Goal: Information Seeking & Learning: Learn about a topic

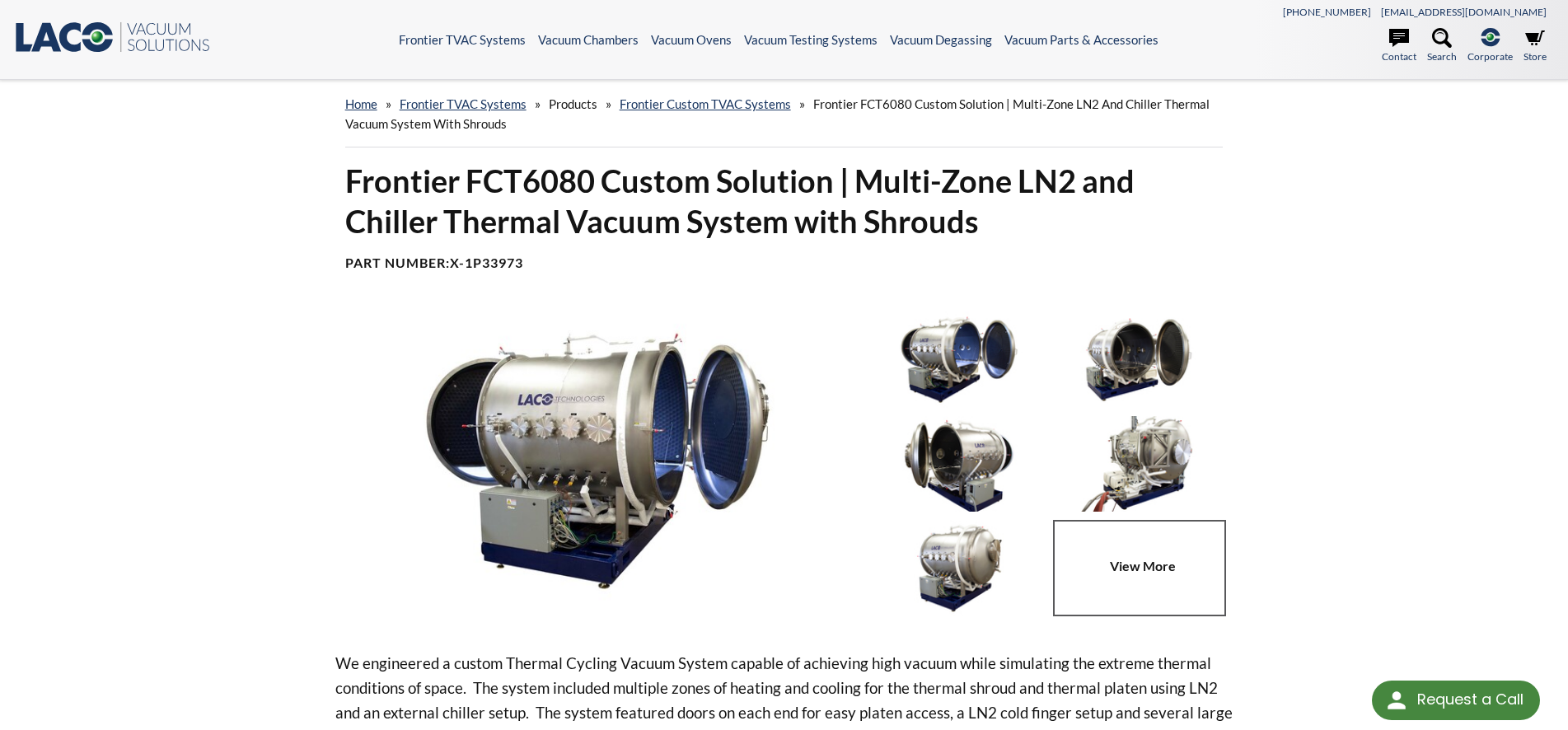
click at [1143, 463] on img at bounding box center [1138, 464] width 172 height 96
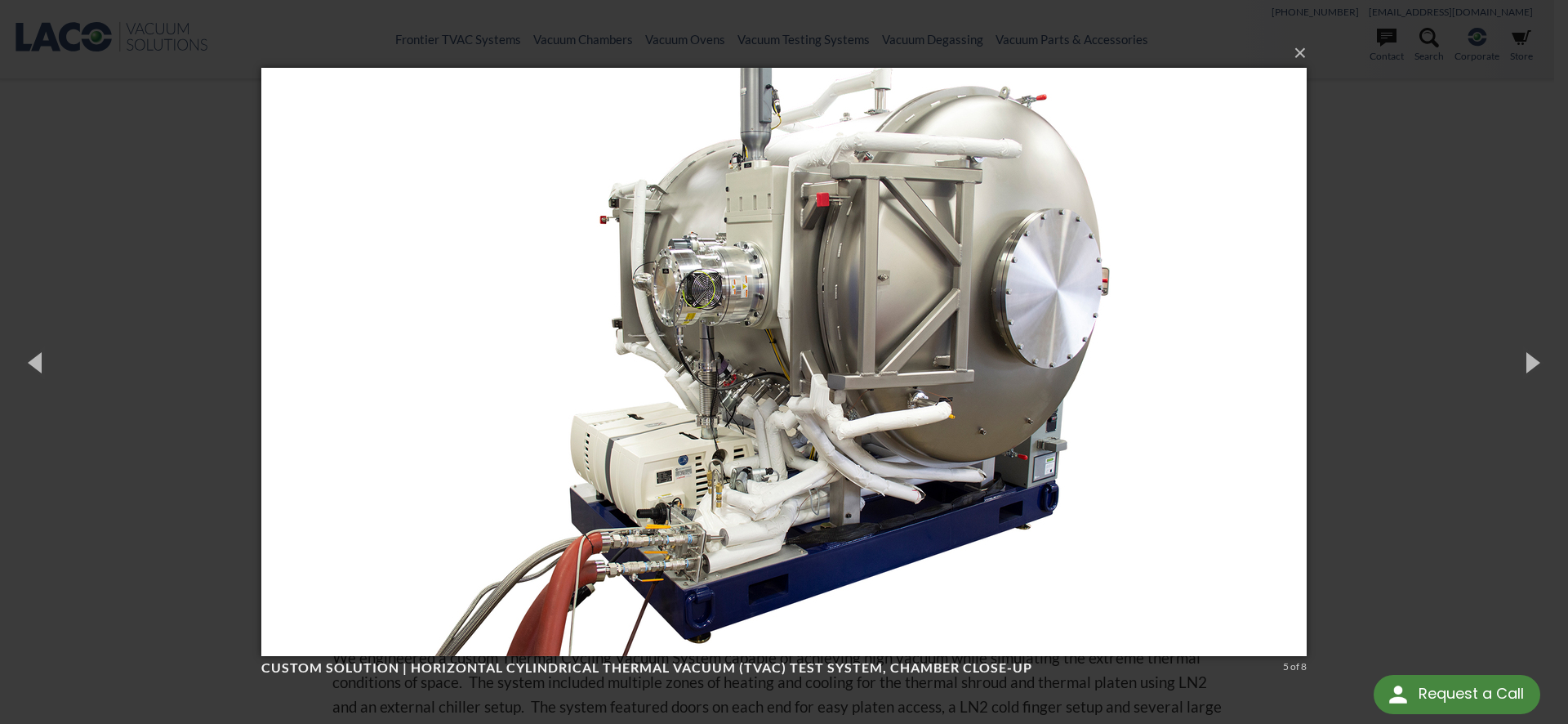
click at [1354, 168] on div "× Custom Solution | Horizontal Cylindrical Thermal Vacuum (TVAC) Test System, c…" at bounding box center [784, 362] width 1568 height 724
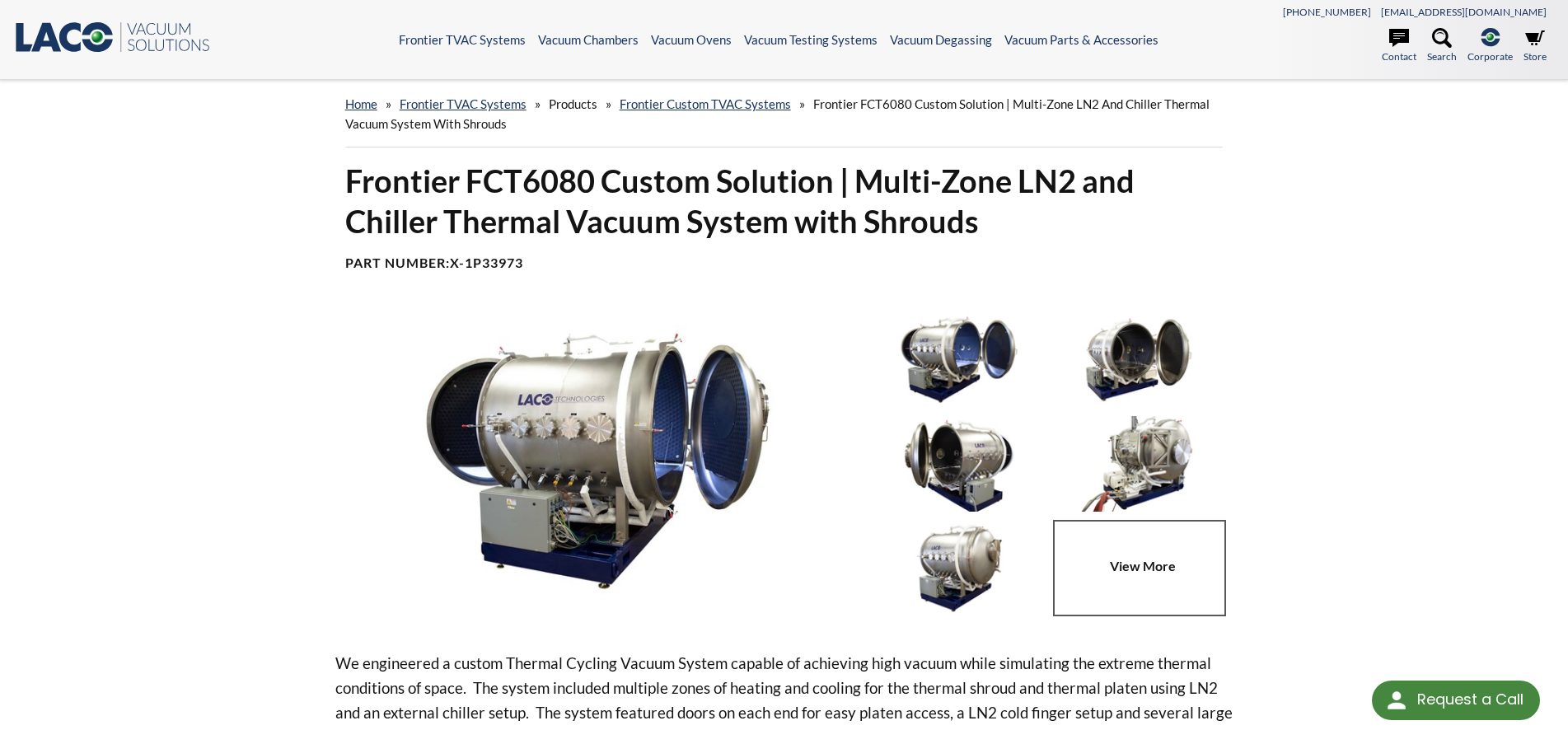
click at [943, 356] on img at bounding box center [958, 360] width 172 height 96
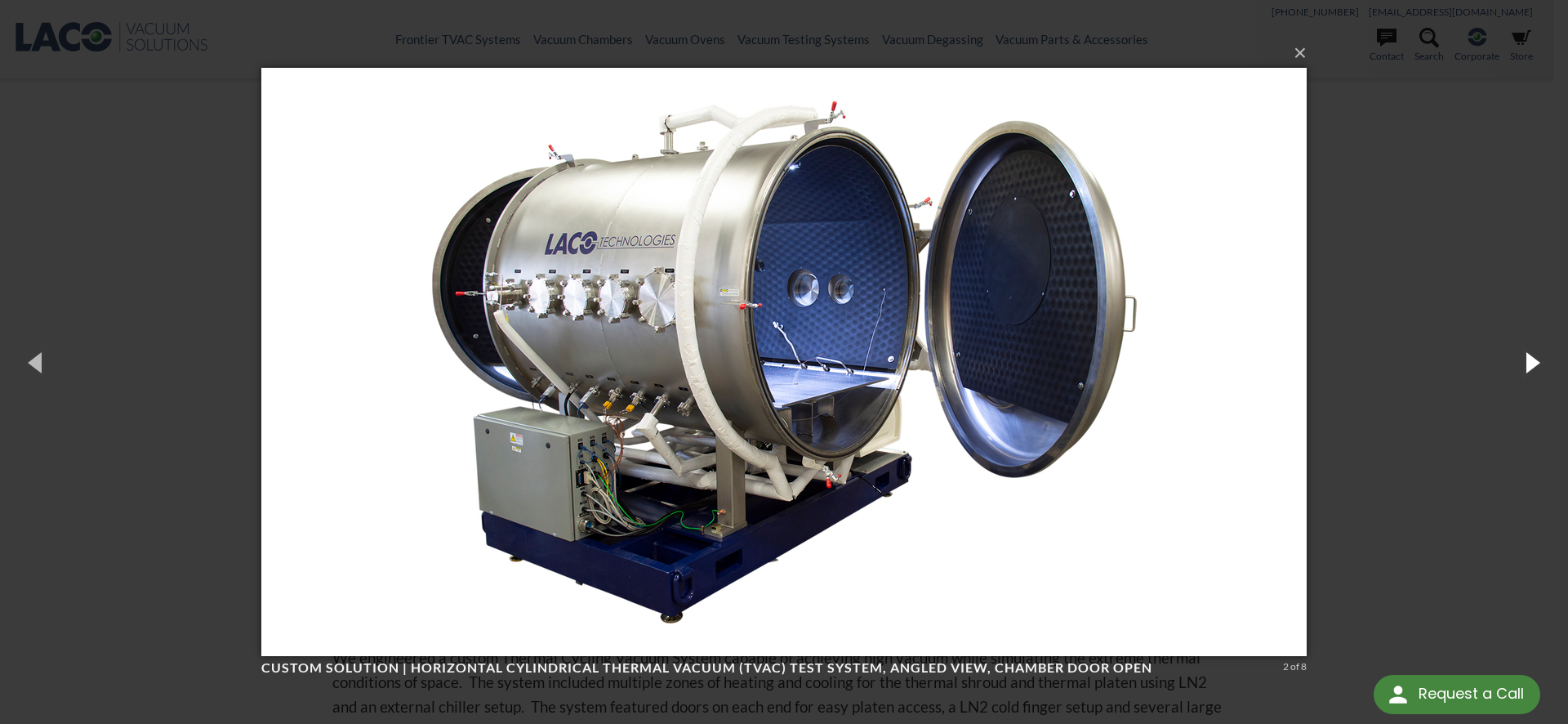
click at [1532, 359] on button "button" at bounding box center [1532, 362] width 74 height 89
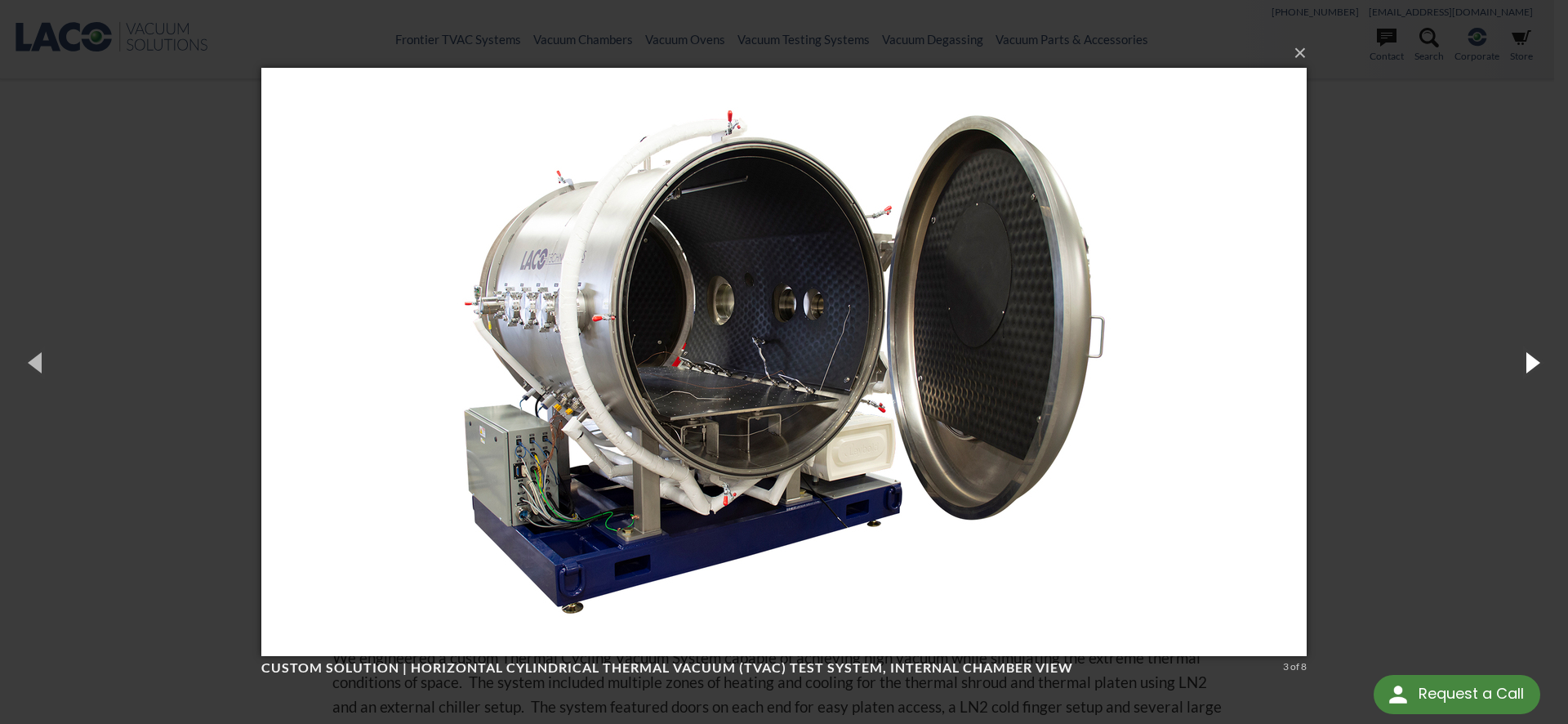
click at [1532, 359] on button "button" at bounding box center [1532, 362] width 74 height 89
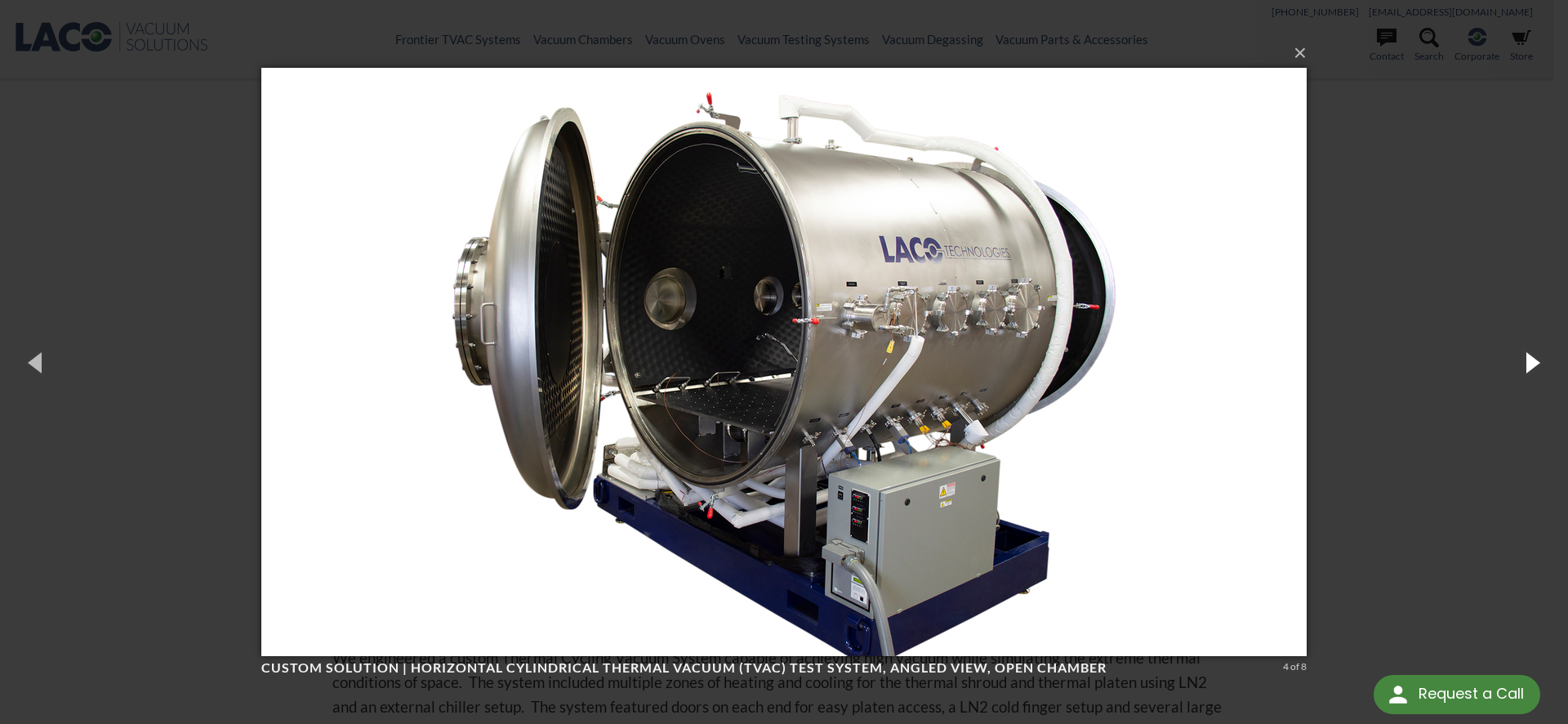
click at [1511, 347] on button "button" at bounding box center [1532, 362] width 74 height 89
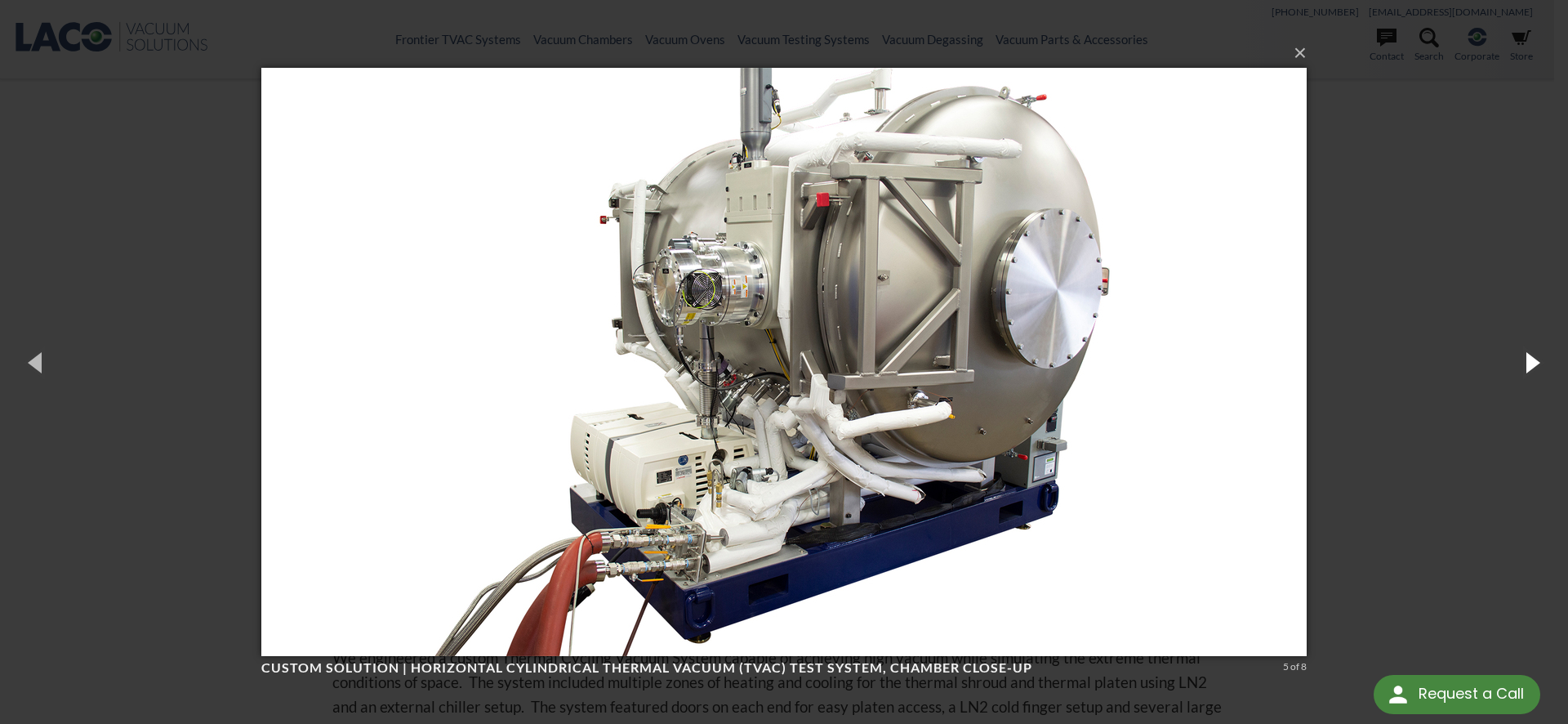
click at [1552, 372] on button "button" at bounding box center [1532, 362] width 74 height 89
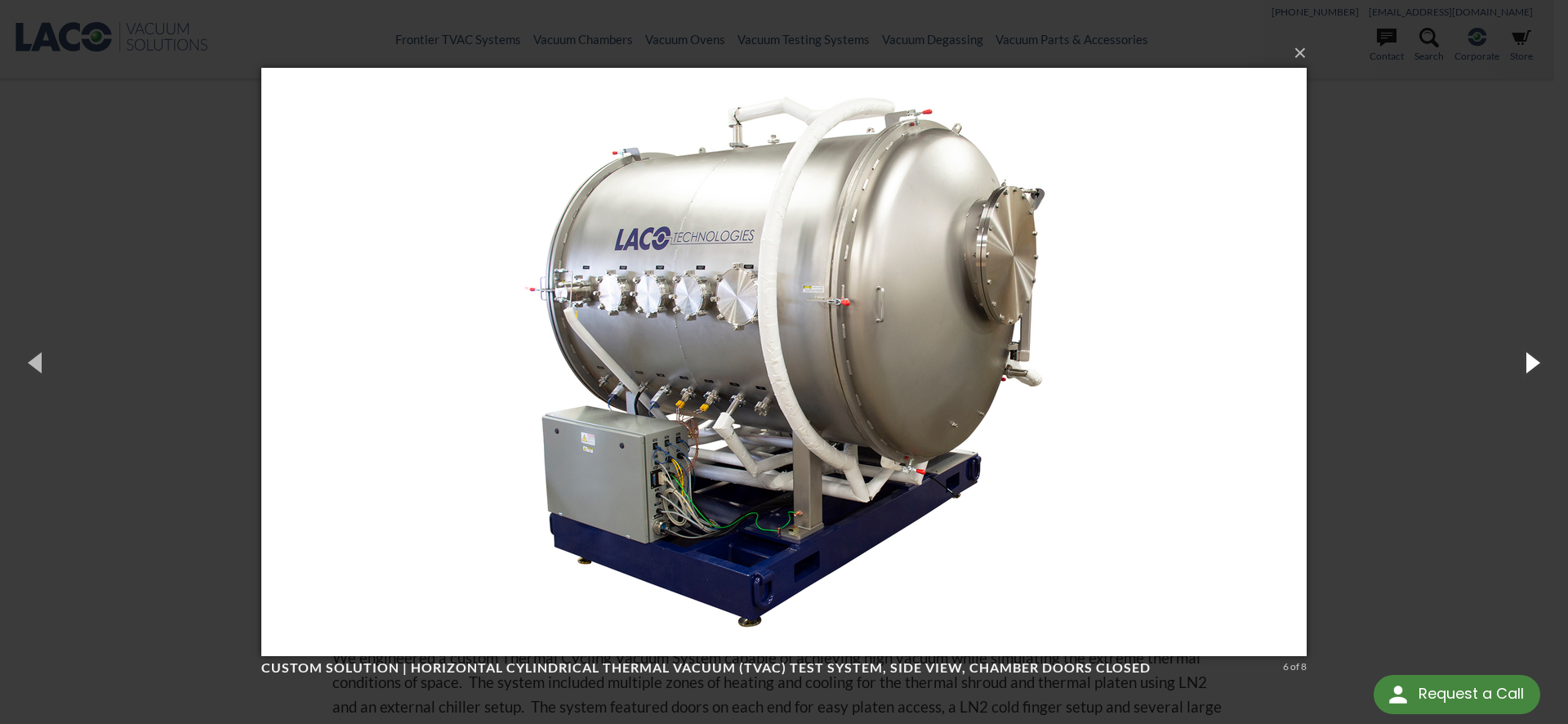
click at [1544, 368] on button "button" at bounding box center [1532, 362] width 74 height 89
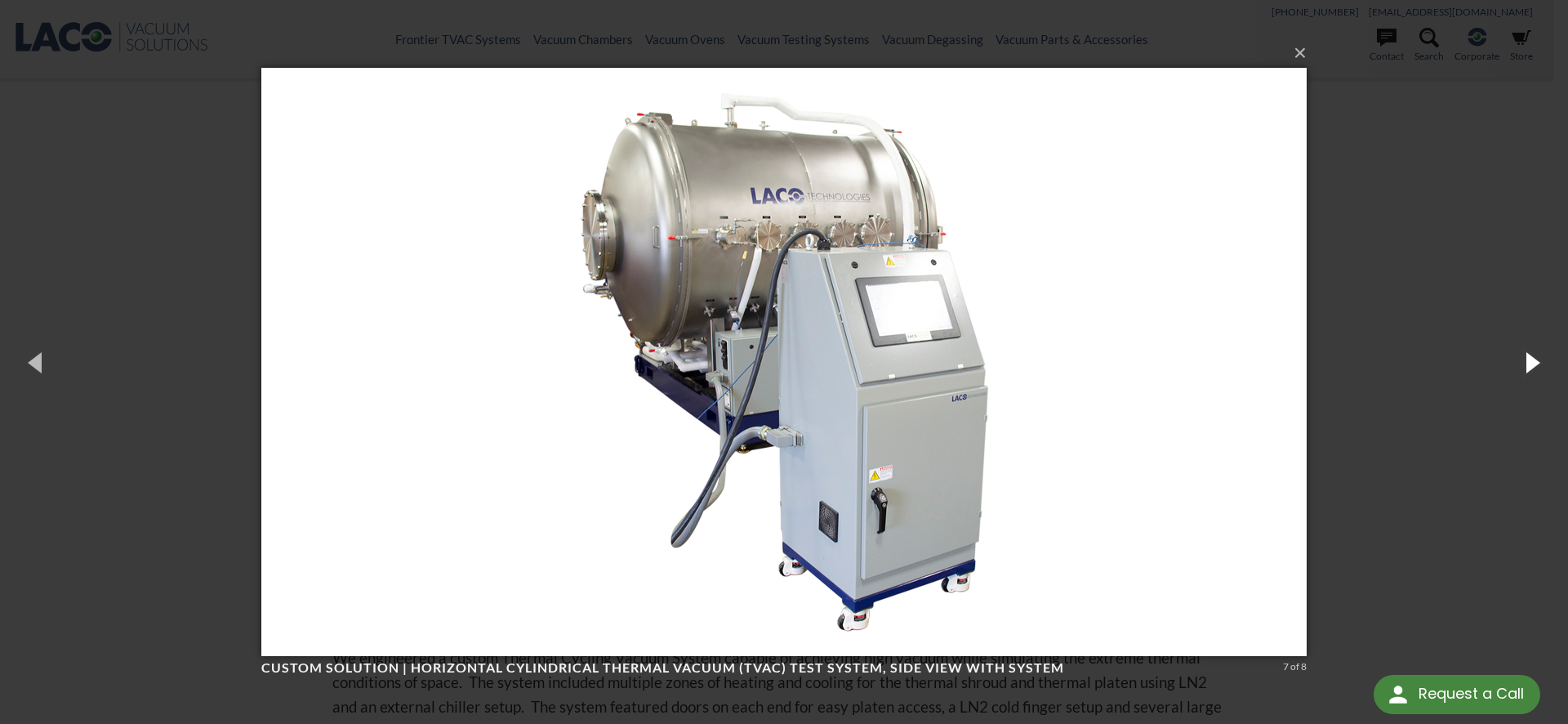
click at [1544, 368] on button "button" at bounding box center [1532, 362] width 74 height 89
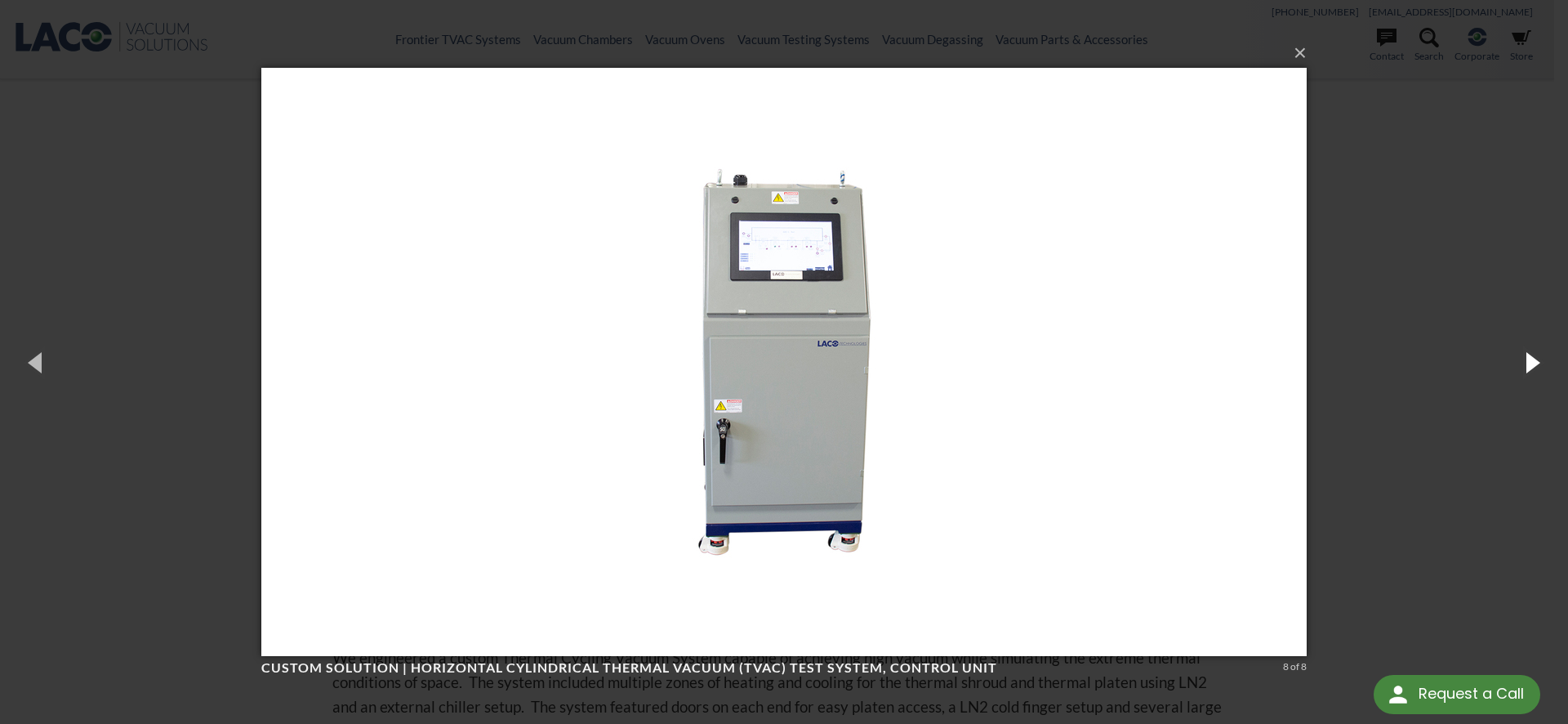
click at [1544, 368] on button "button" at bounding box center [1532, 362] width 74 height 89
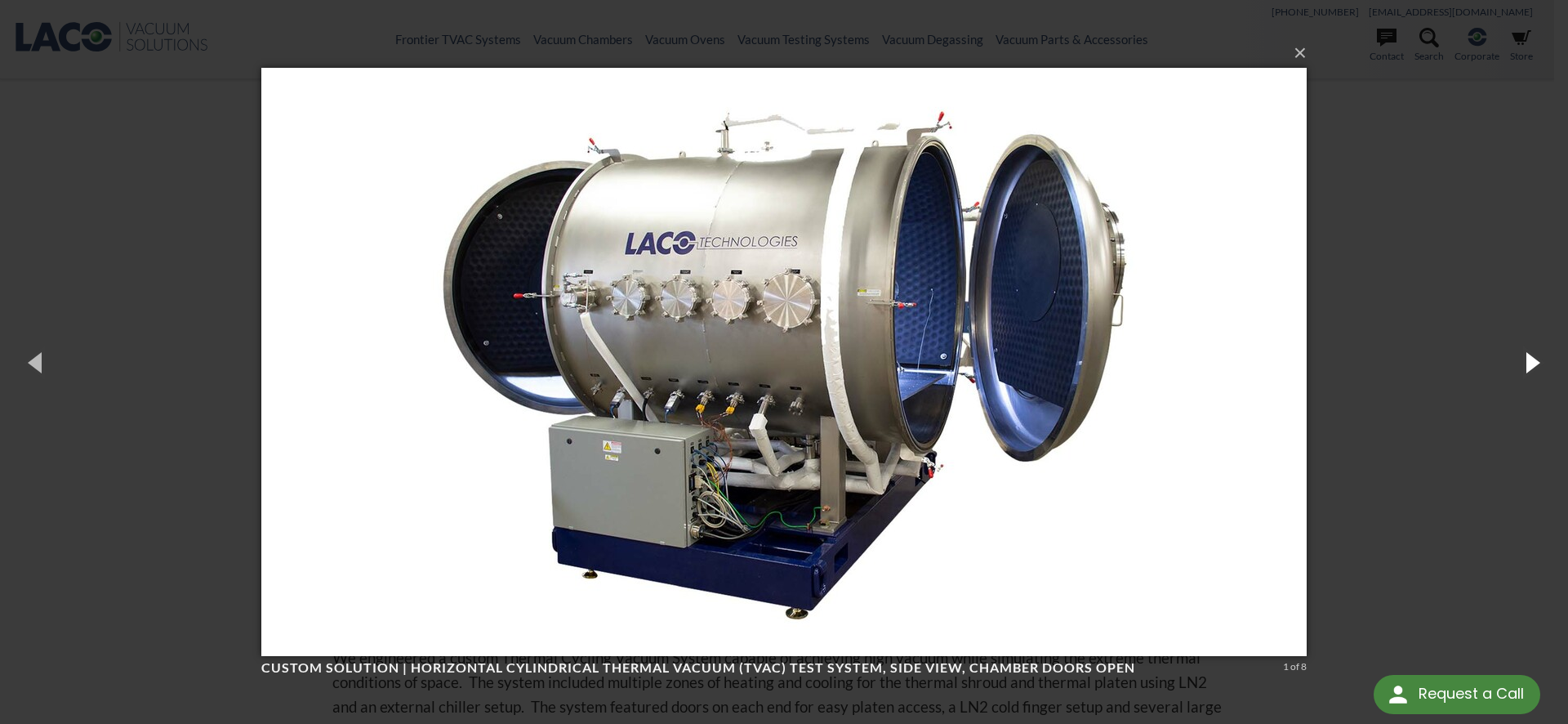
click at [1544, 368] on button "button" at bounding box center [1532, 362] width 74 height 89
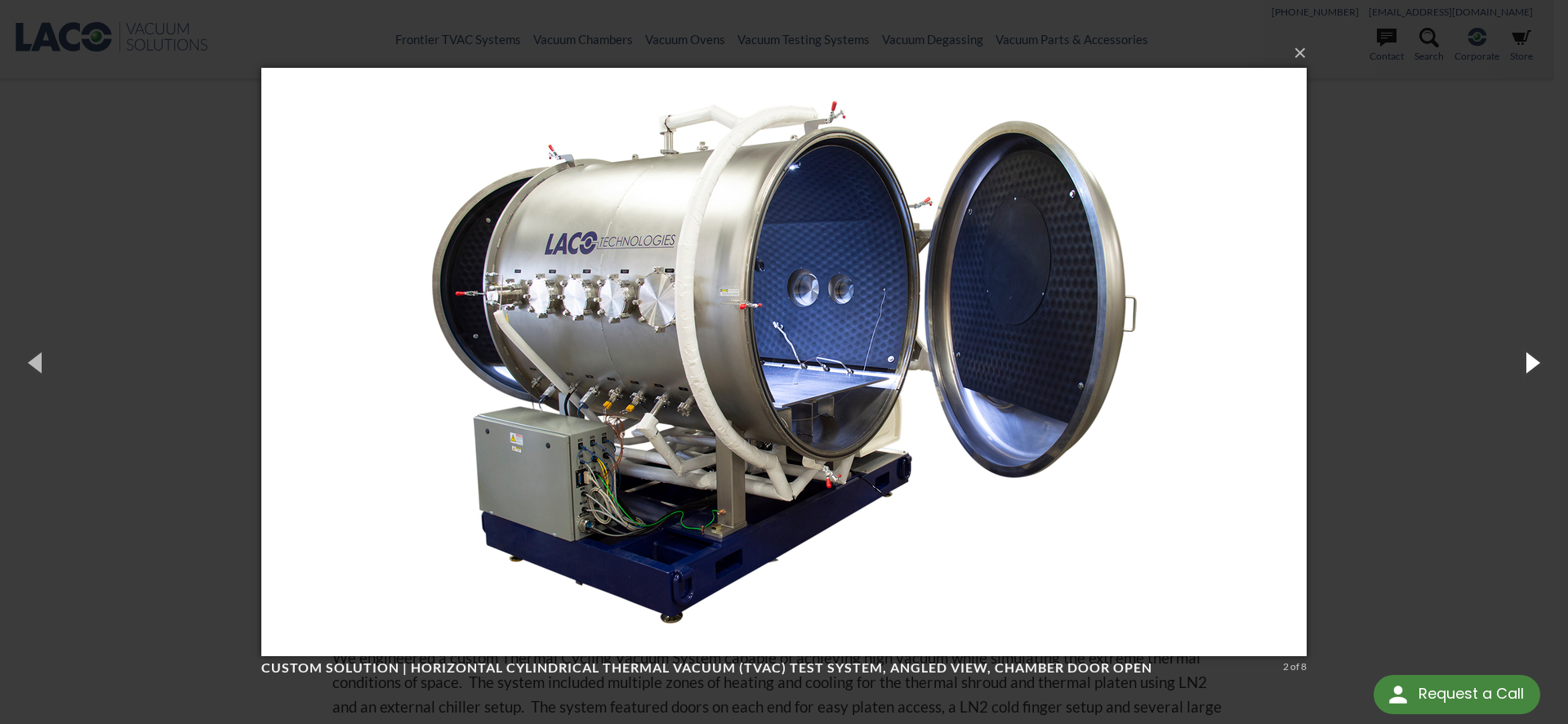
click at [1544, 368] on button "button" at bounding box center [1532, 362] width 74 height 89
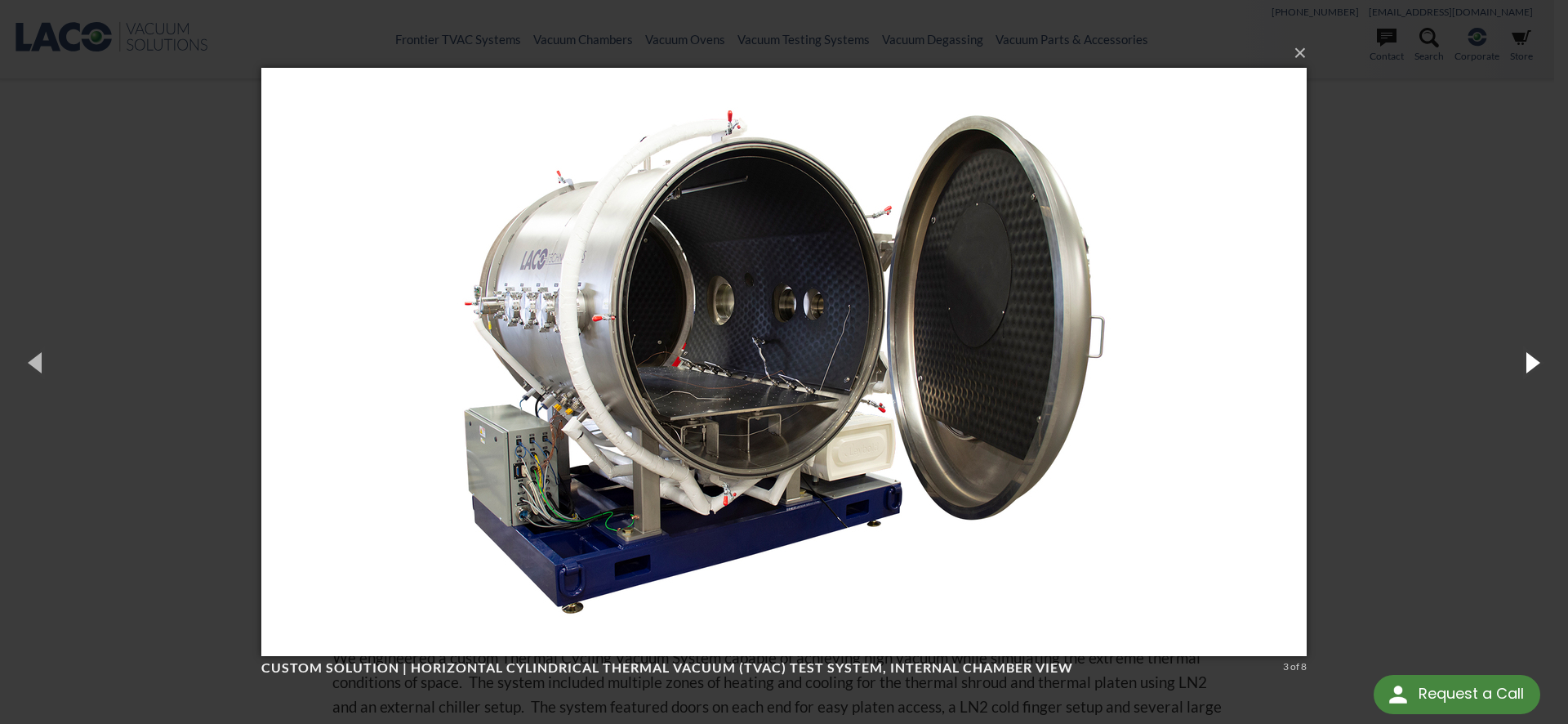
click at [1544, 368] on button "button" at bounding box center [1532, 362] width 74 height 89
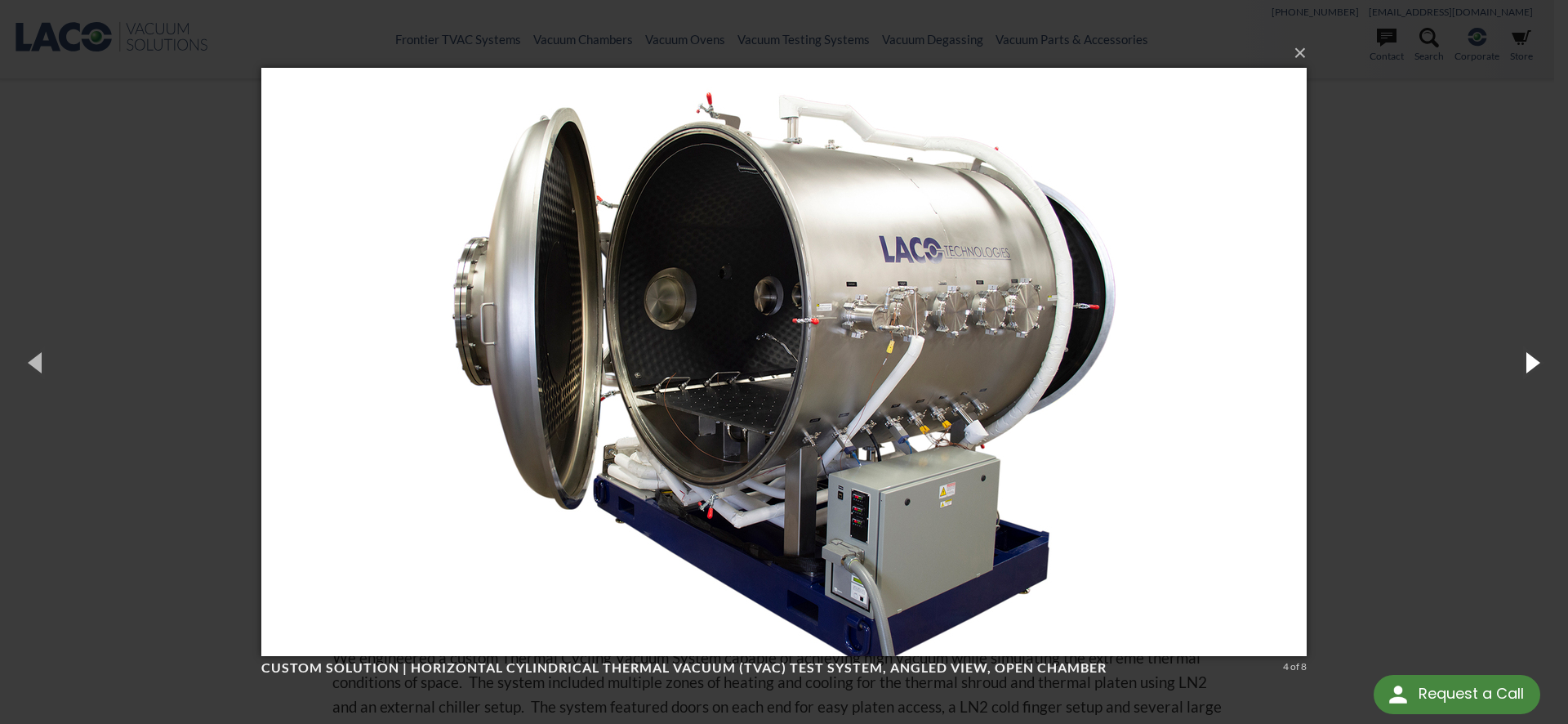
click at [1544, 368] on button "button" at bounding box center [1532, 362] width 74 height 89
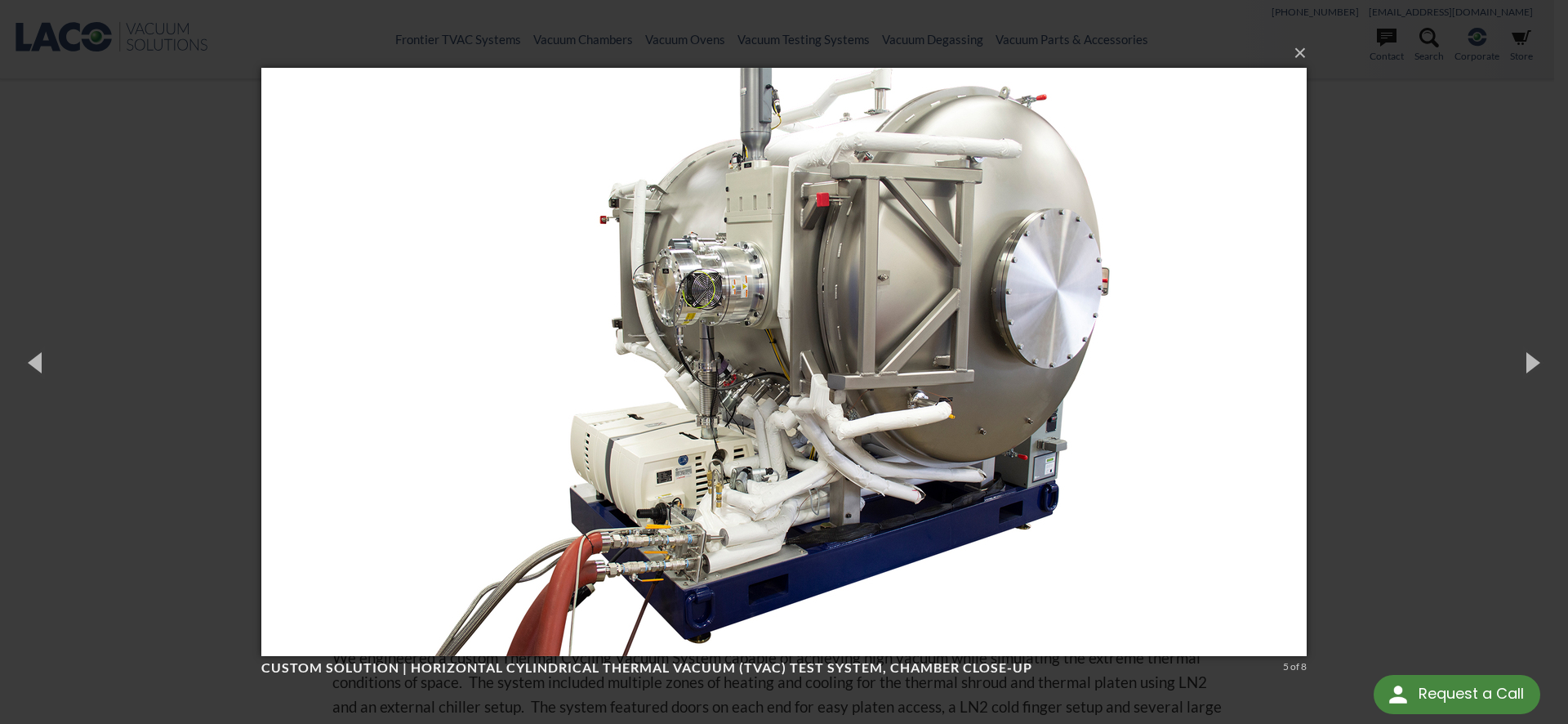
click at [1401, 328] on div "× Custom Solution | Horizontal Cylindrical Thermal Vacuum (TVAC) Test System, c…" at bounding box center [784, 362] width 1568 height 724
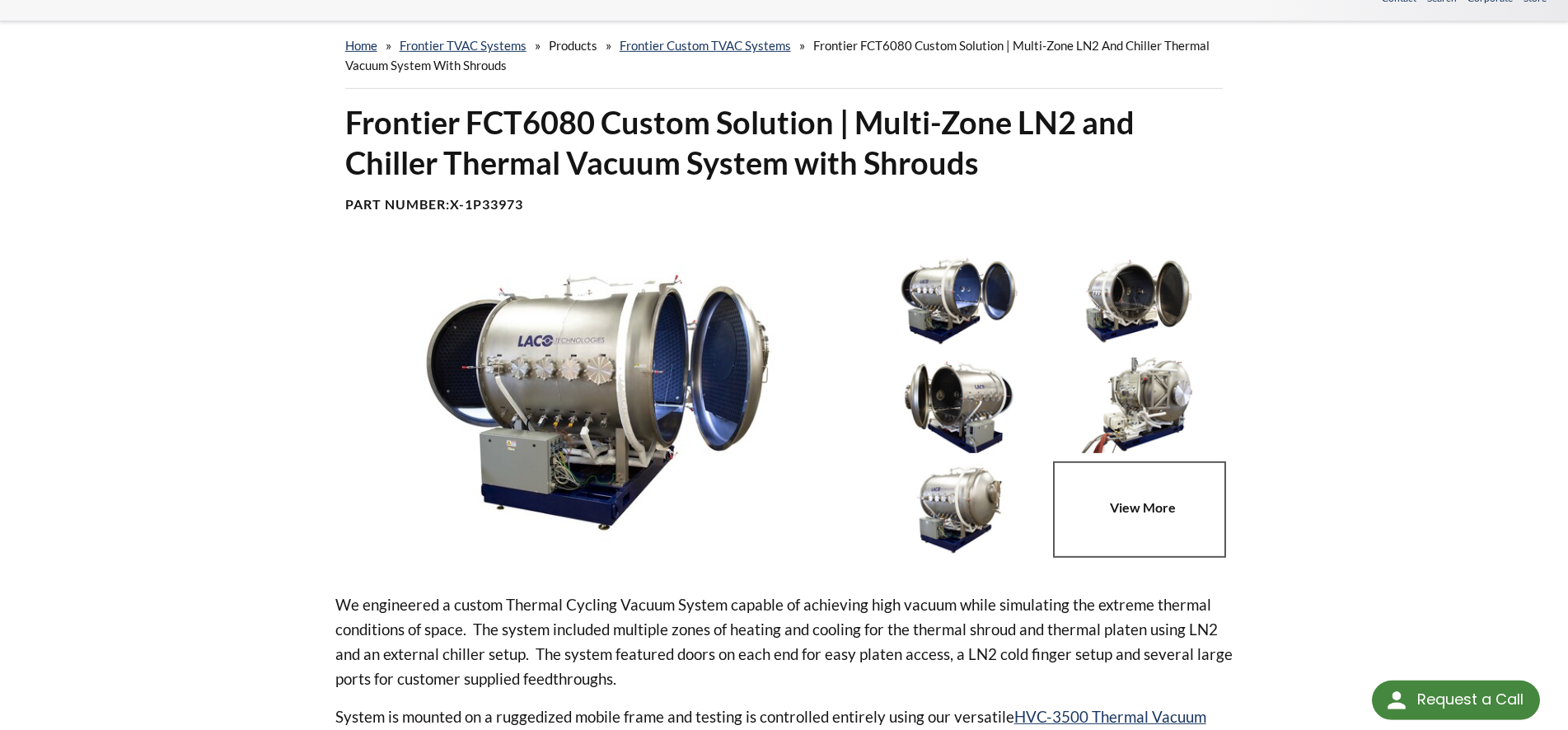
scroll to position [84, 0]
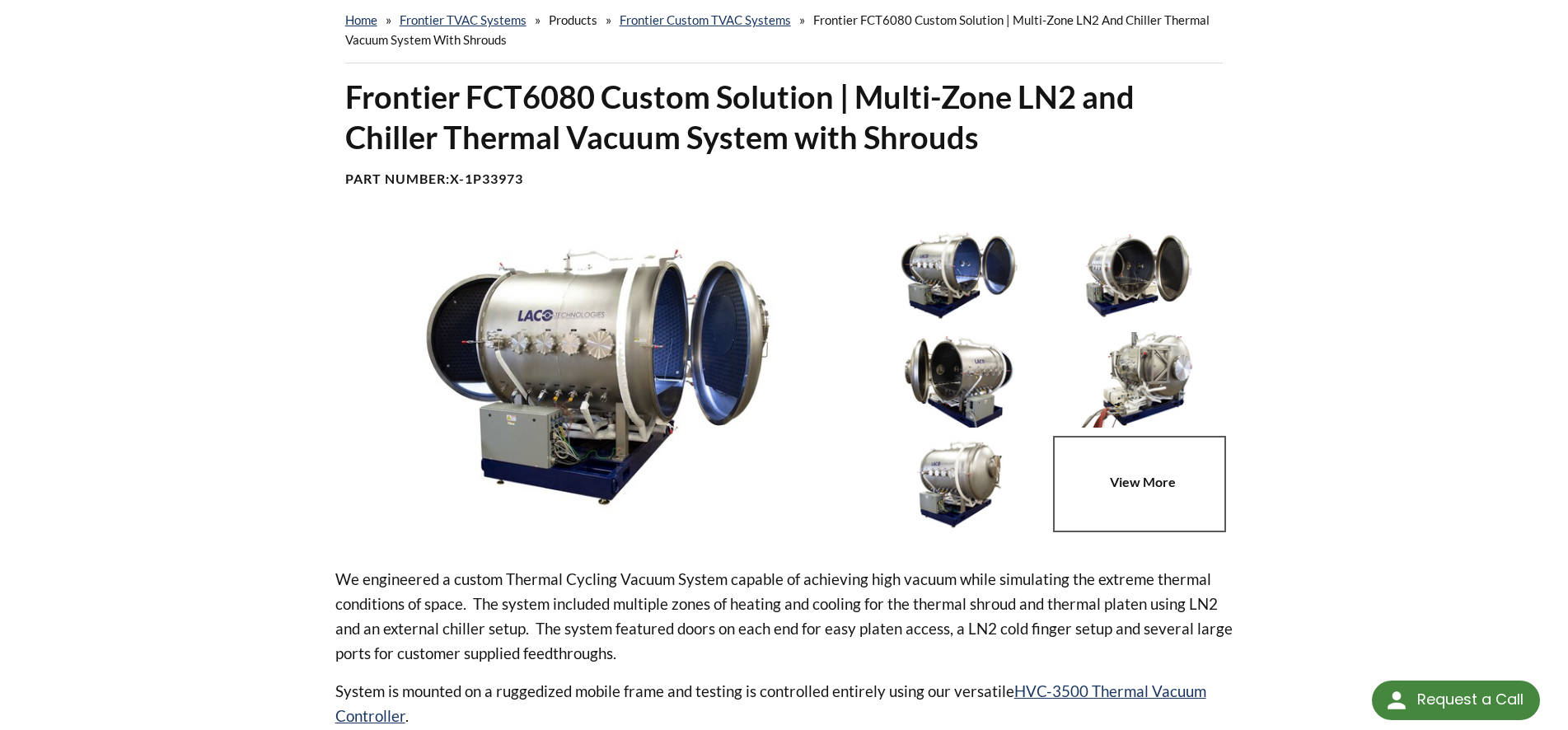
click at [968, 434] on div at bounding box center [1053, 383] width 360 height 313
click at [973, 414] on img at bounding box center [958, 380] width 172 height 96
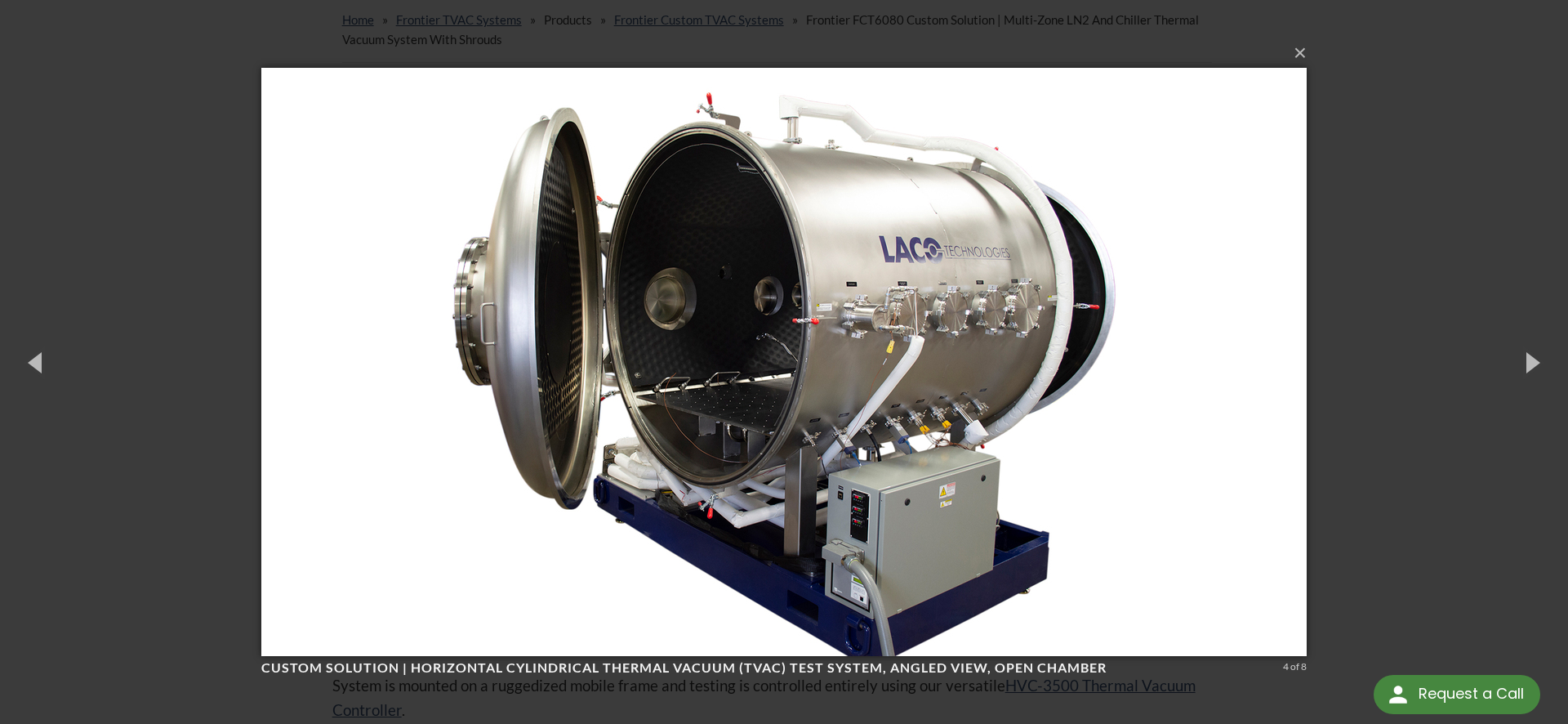
click at [1354, 334] on div "× Custom Solution | Horizontal Cylindrical Thermal Vacuum (TVAC) Test System, a…" at bounding box center [784, 362] width 1568 height 724
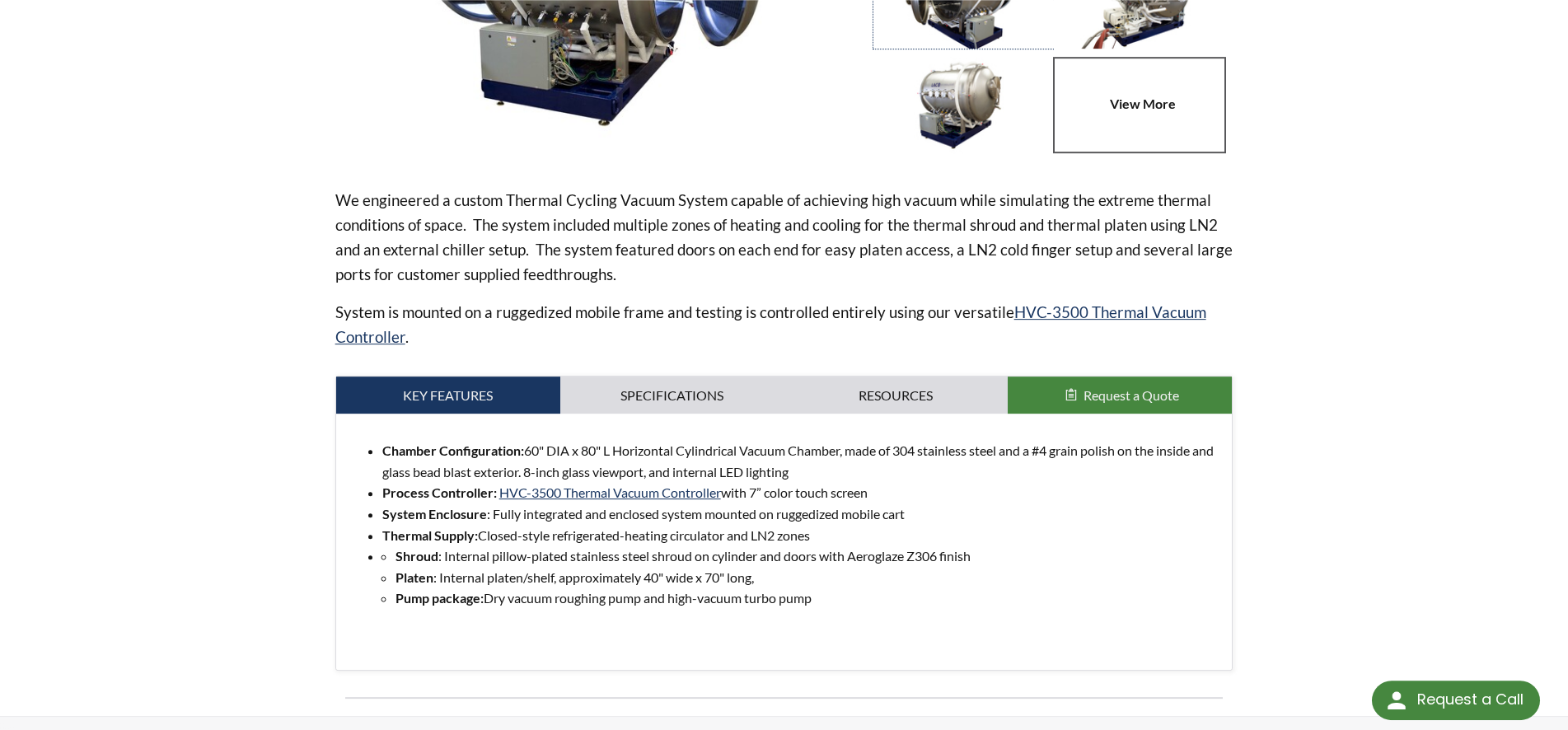
scroll to position [420, 0]
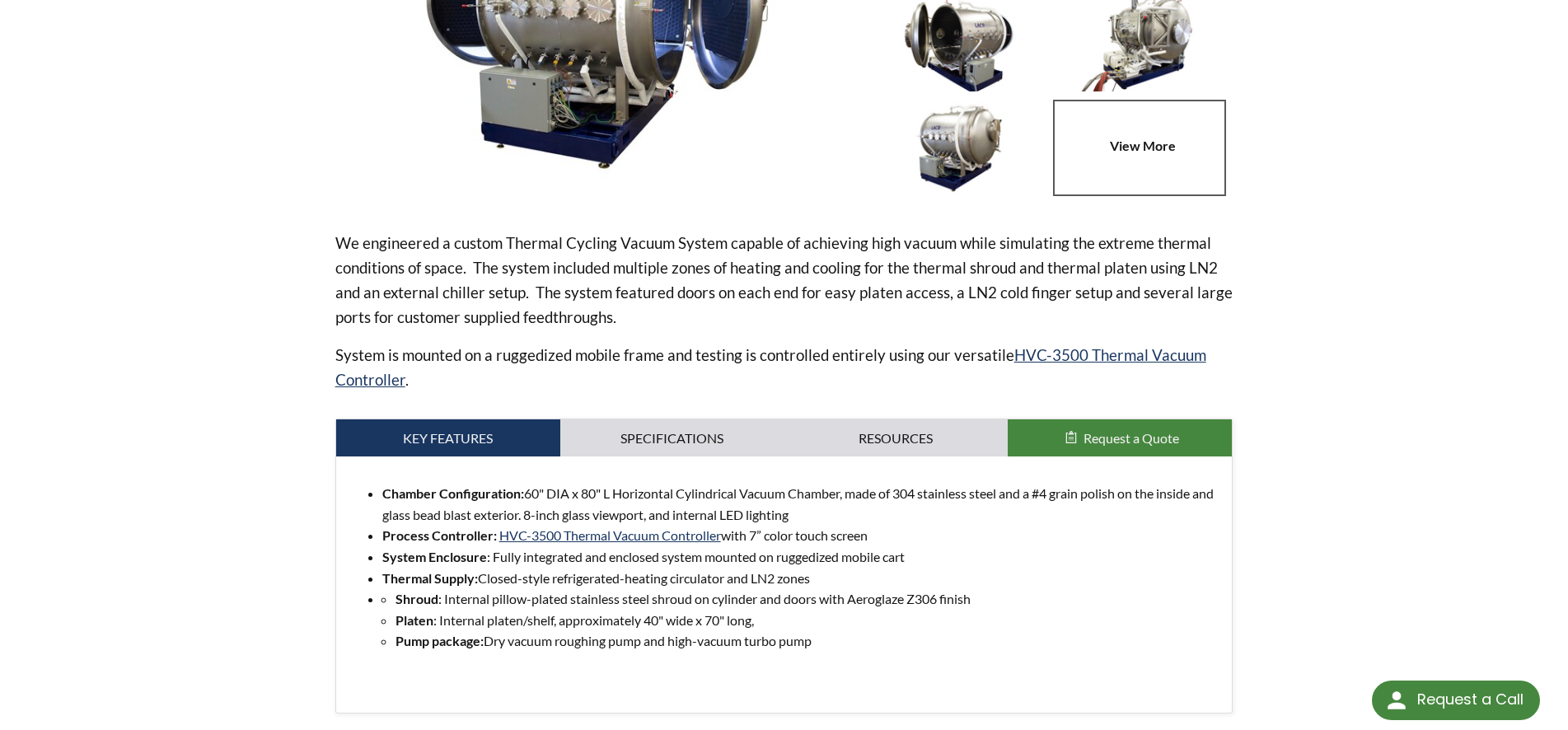
click at [707, 462] on div "Chamber Configuration: 60" DIA x 80" L Horizontal Cylindrical Vacuum Chamber, m…" at bounding box center [784, 584] width 897 height 256
click at [710, 435] on link "Specifications" at bounding box center [672, 438] width 224 height 38
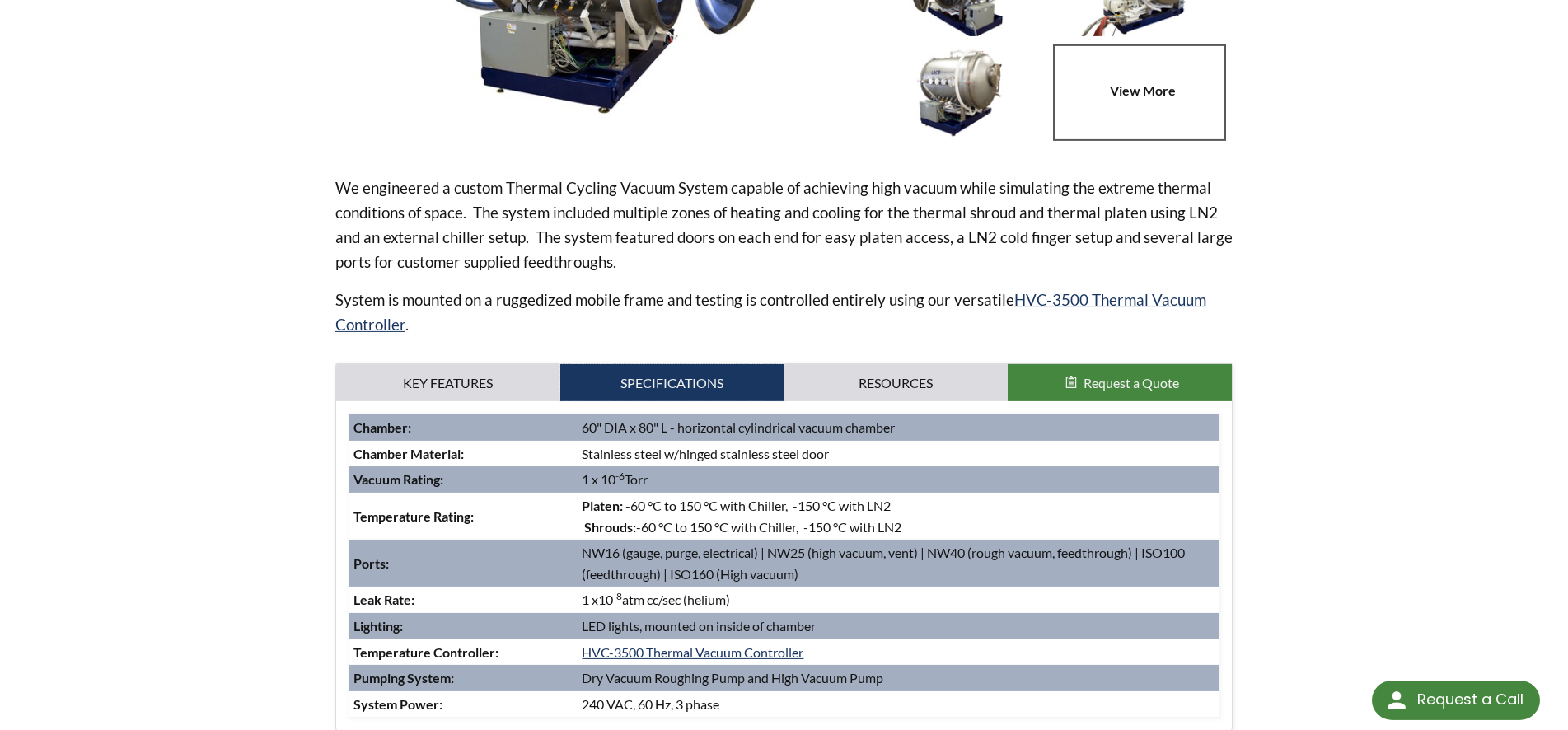
scroll to position [505, 0]
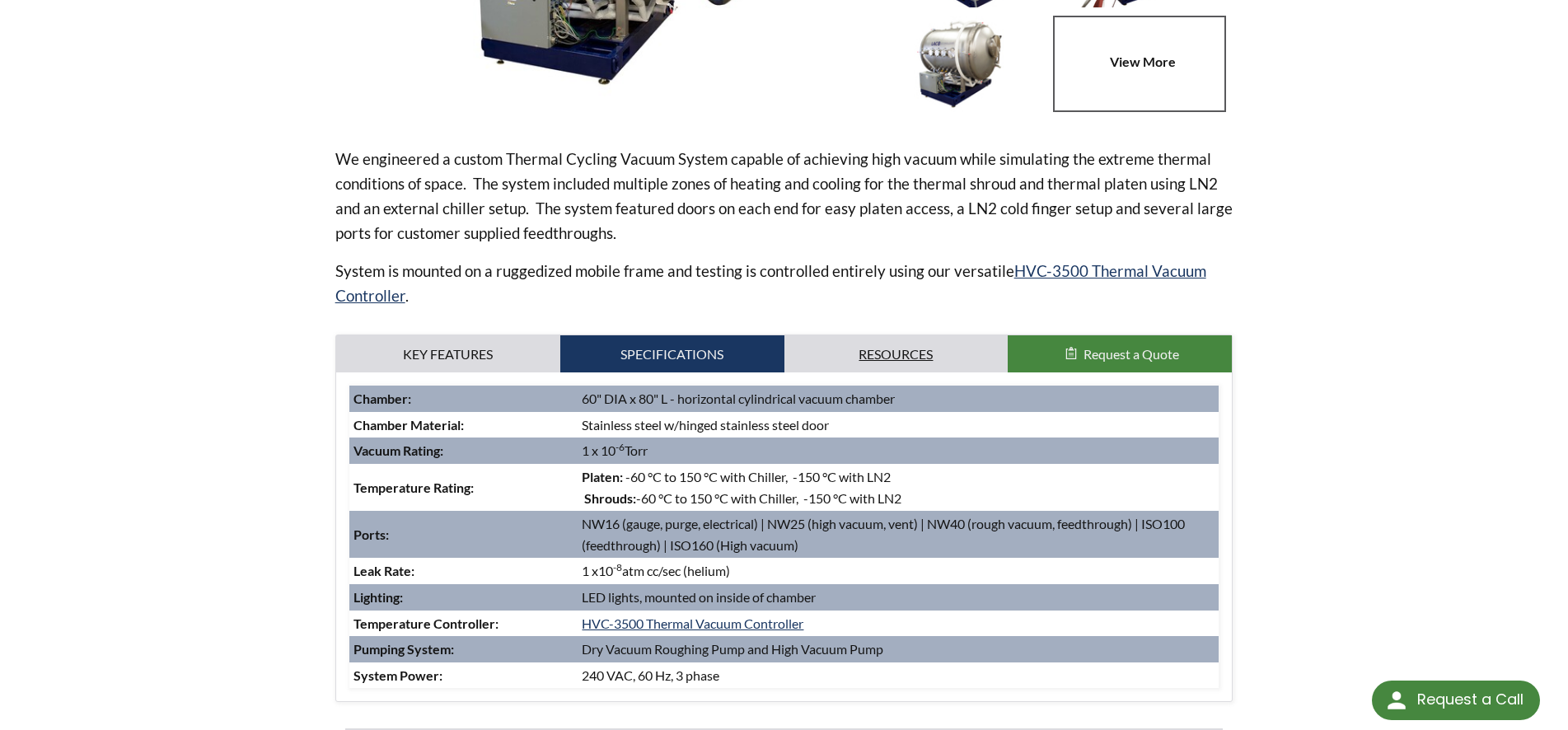
click at [856, 362] on link "Resources" at bounding box center [896, 354] width 224 height 38
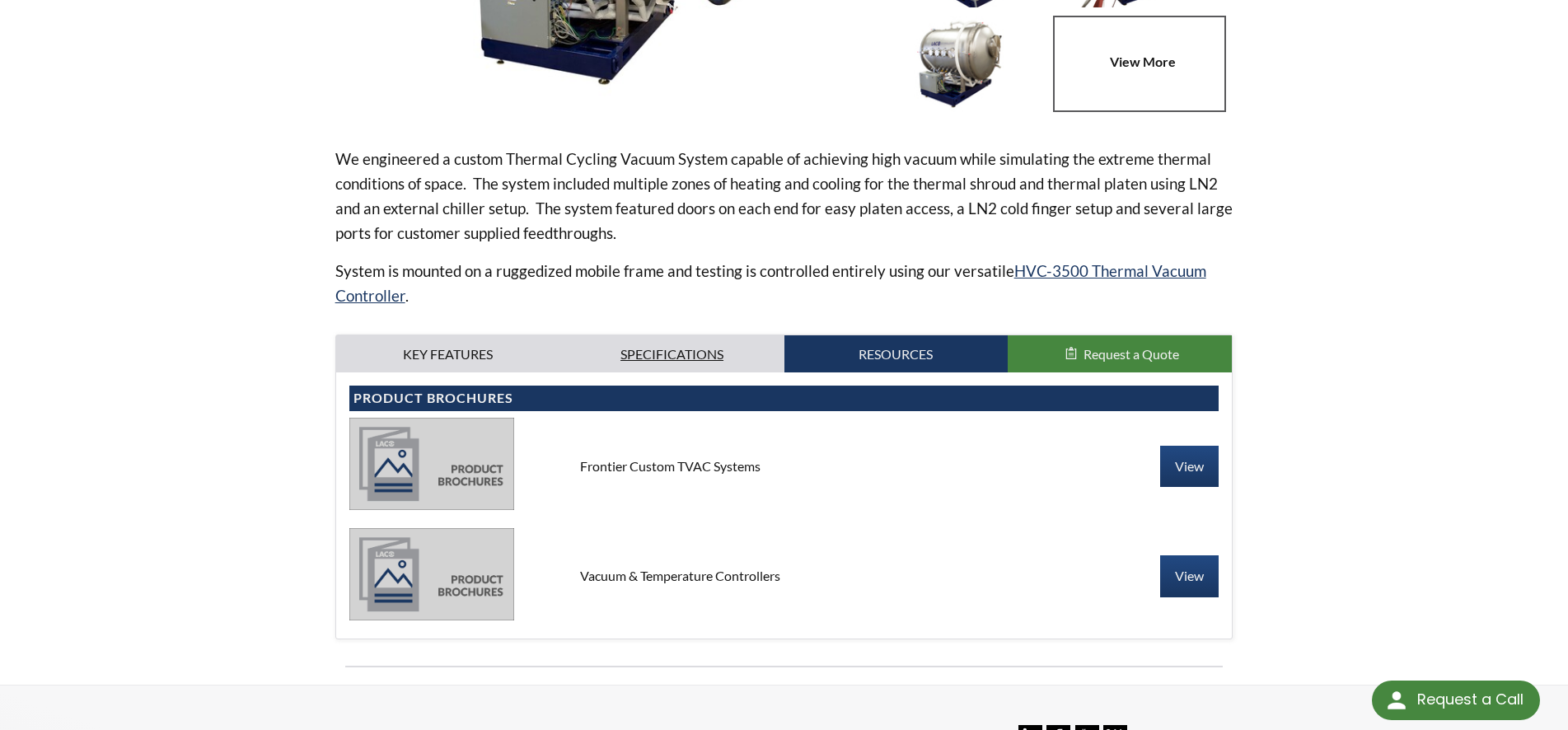
click at [619, 366] on link "Specifications" at bounding box center [672, 354] width 224 height 38
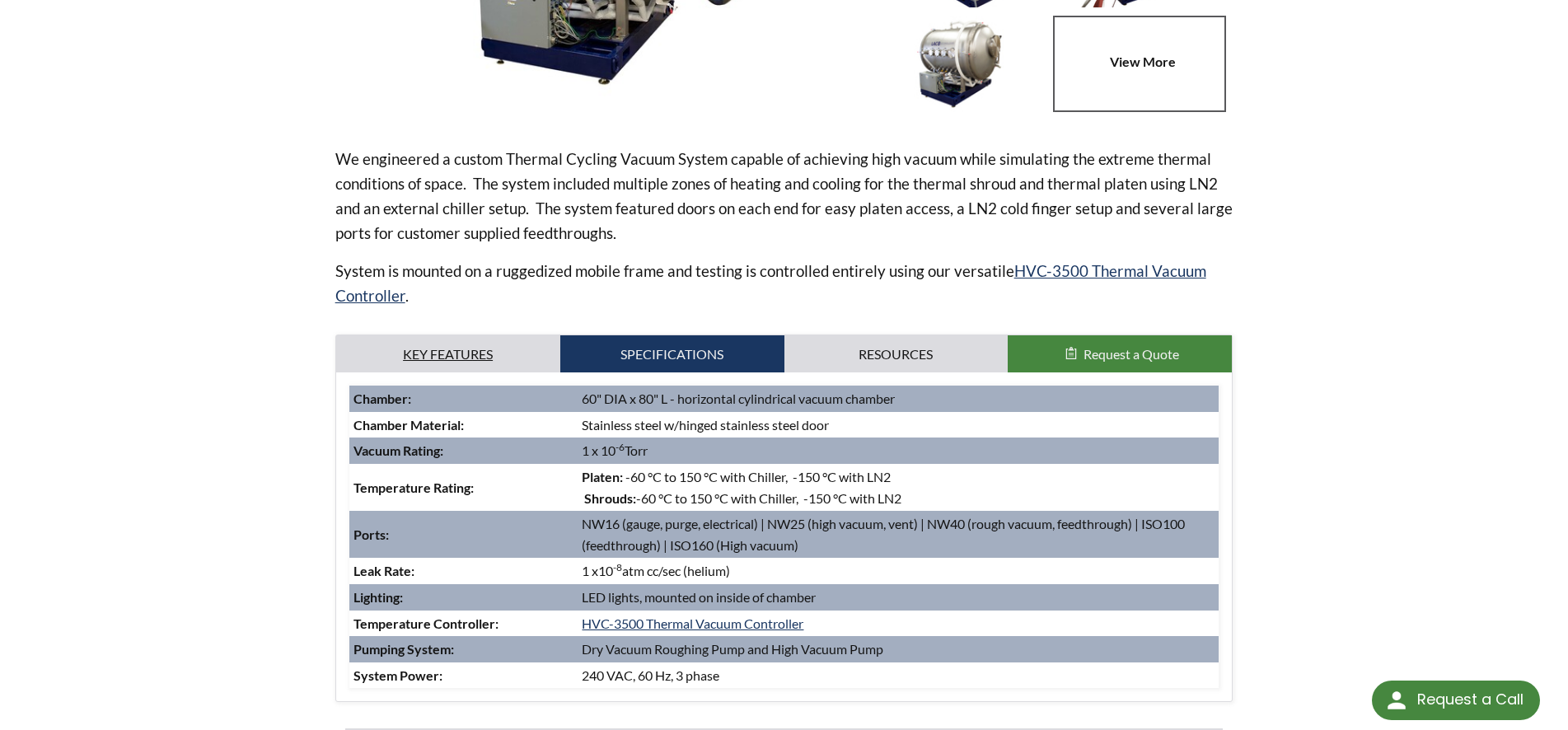
click at [441, 352] on link "Key Features" at bounding box center [448, 354] width 224 height 38
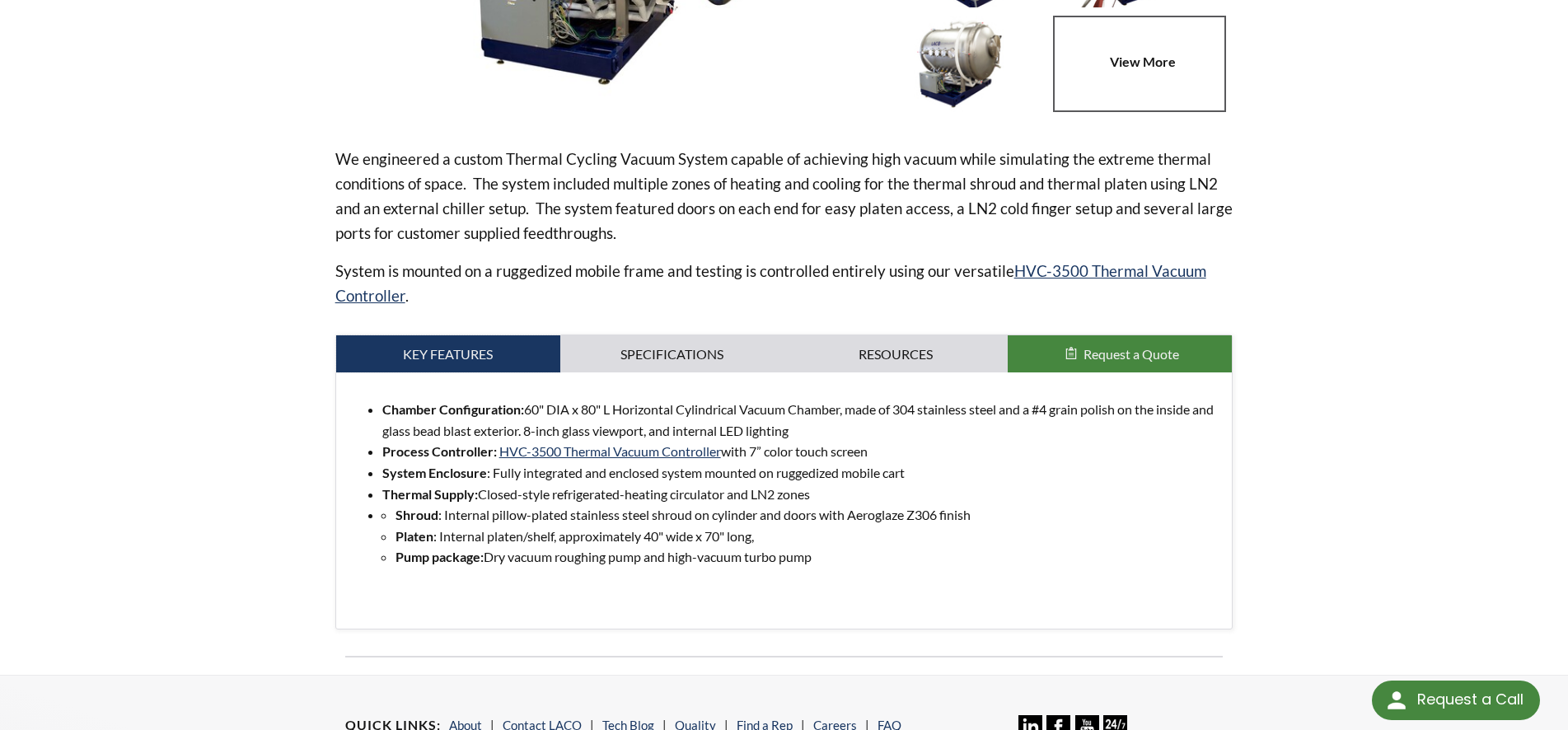
scroll to position [0, 0]
